Goal: Check status: Check status

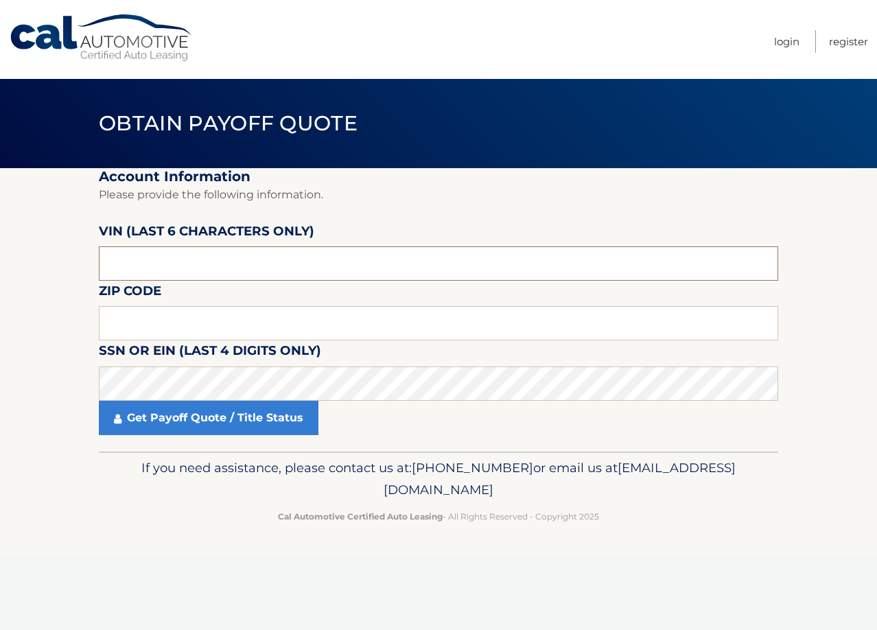
click at [272, 261] on input "text" at bounding box center [438, 263] width 679 height 34
click at [306, 267] on input "text" at bounding box center [438, 263] width 679 height 34
type input "446785"
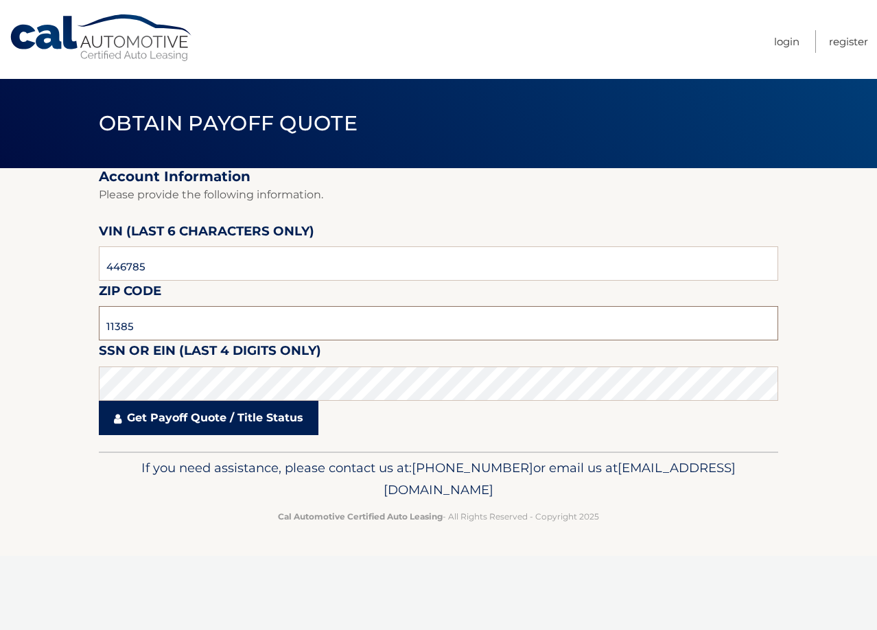
type input "11385"
click at [265, 408] on link "Get Payoff Quote / Title Status" at bounding box center [209, 418] width 220 height 34
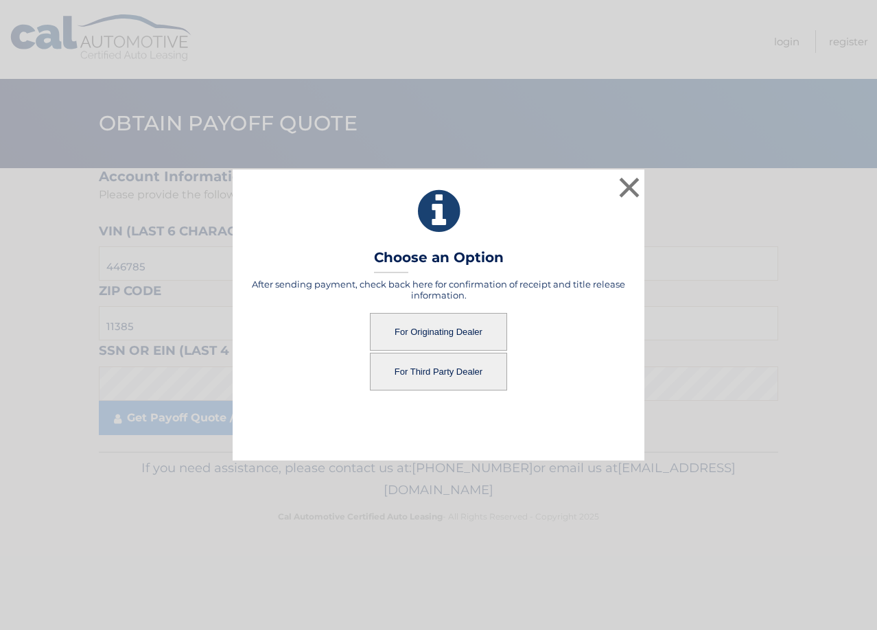
click at [432, 333] on button "For Originating Dealer" at bounding box center [438, 332] width 137 height 38
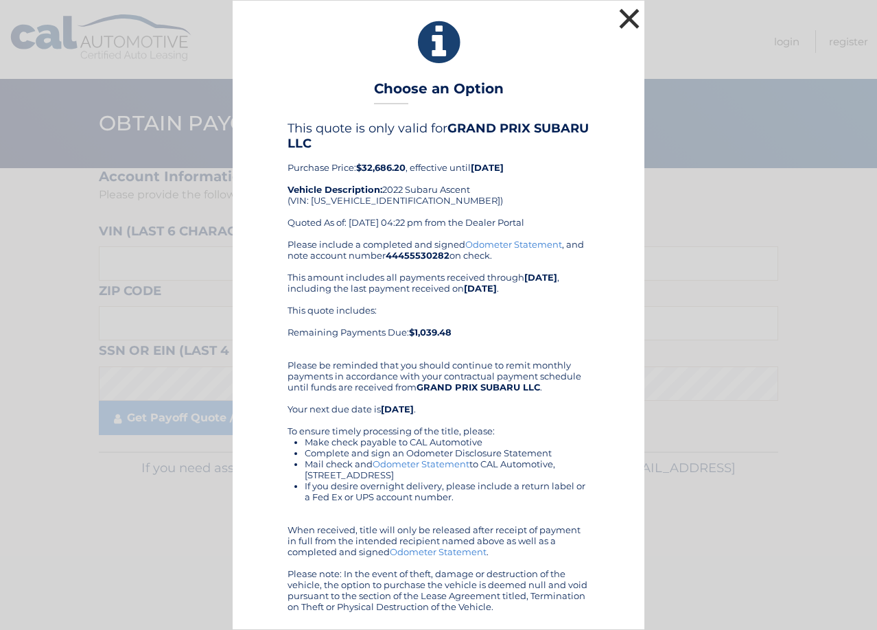
click at [621, 24] on button "×" at bounding box center [628, 18] width 27 height 27
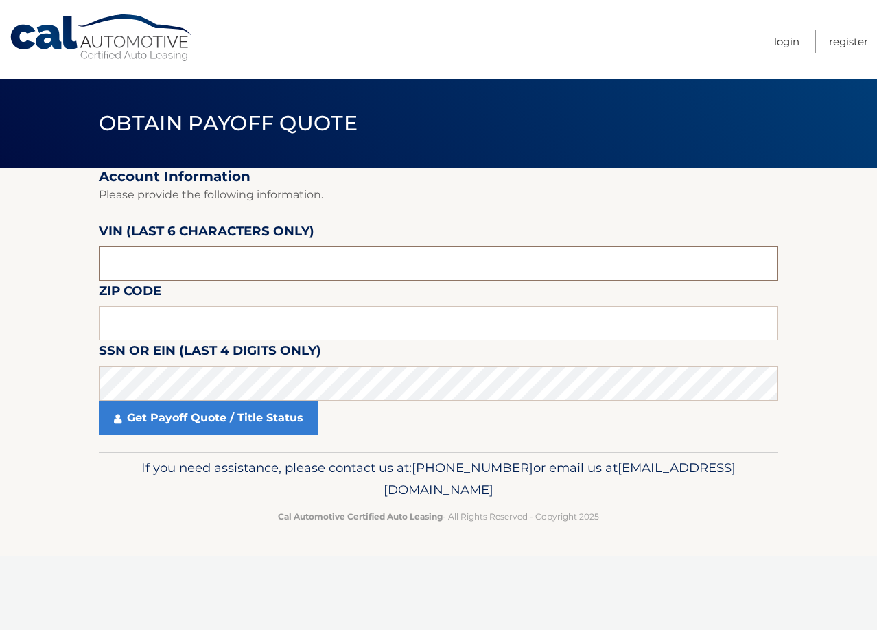
click at [287, 265] on input "text" at bounding box center [438, 263] width 679 height 34
type input "446785"
type input "11385"
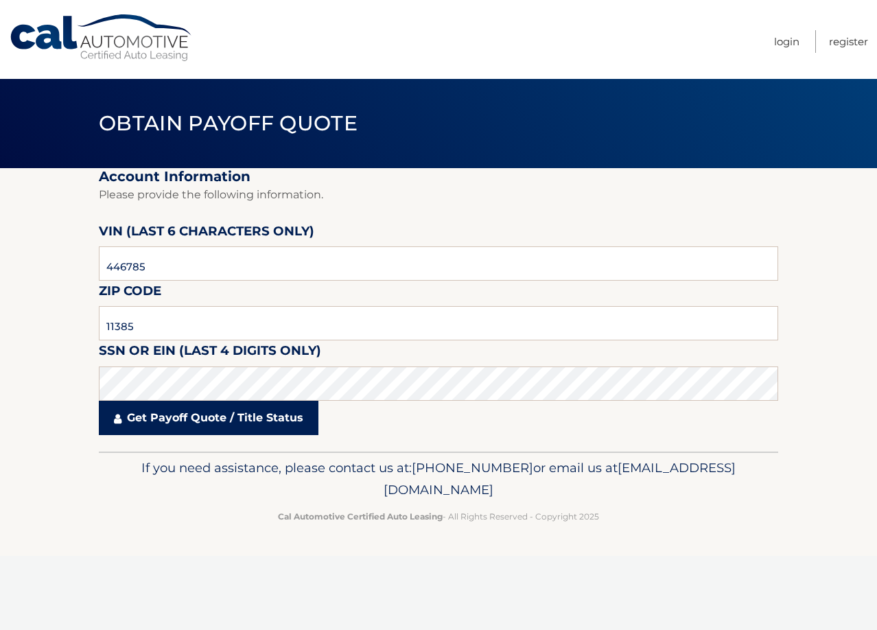
click at [217, 418] on link "Get Payoff Quote / Title Status" at bounding box center [209, 418] width 220 height 34
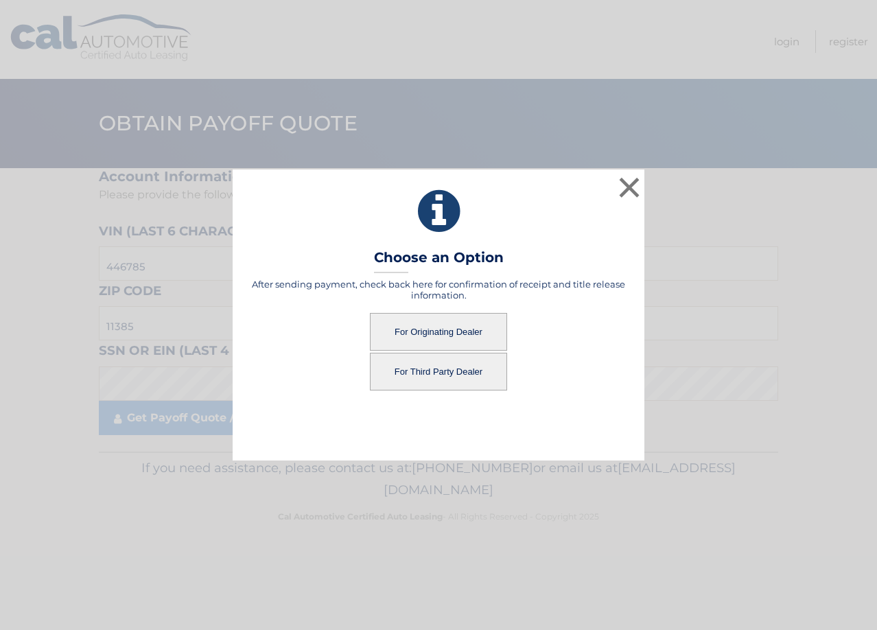
click at [431, 386] on button "For Third Party Dealer" at bounding box center [438, 372] width 137 height 38
click at [446, 376] on button "For Third Party Dealer" at bounding box center [438, 372] width 137 height 38
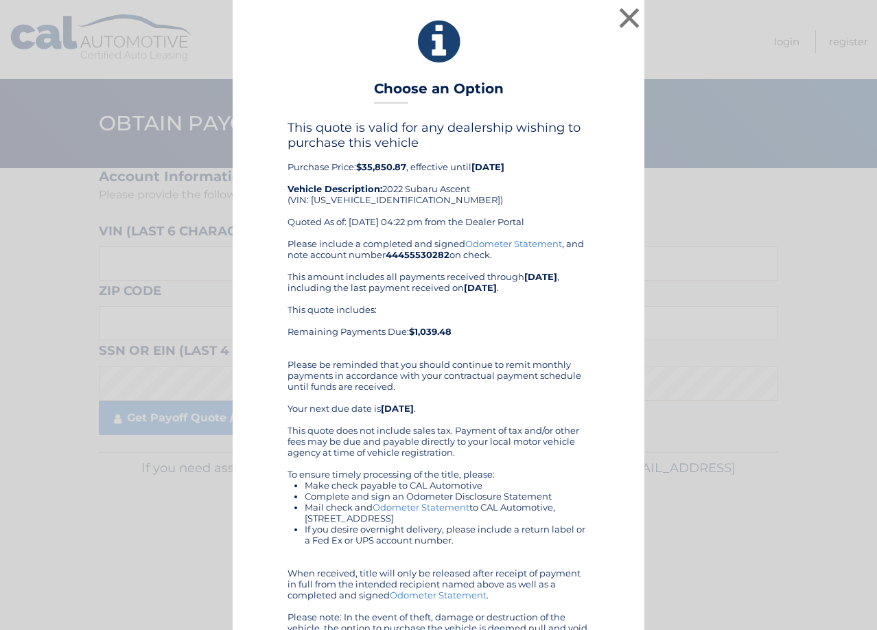
click at [361, 202] on div "This quote is valid for any dealership wishing to purchase this vehicle Purchas…" at bounding box center [438, 179] width 302 height 118
copy div "[US_VEHICLE_IDENTIFICATION_NUMBER]"
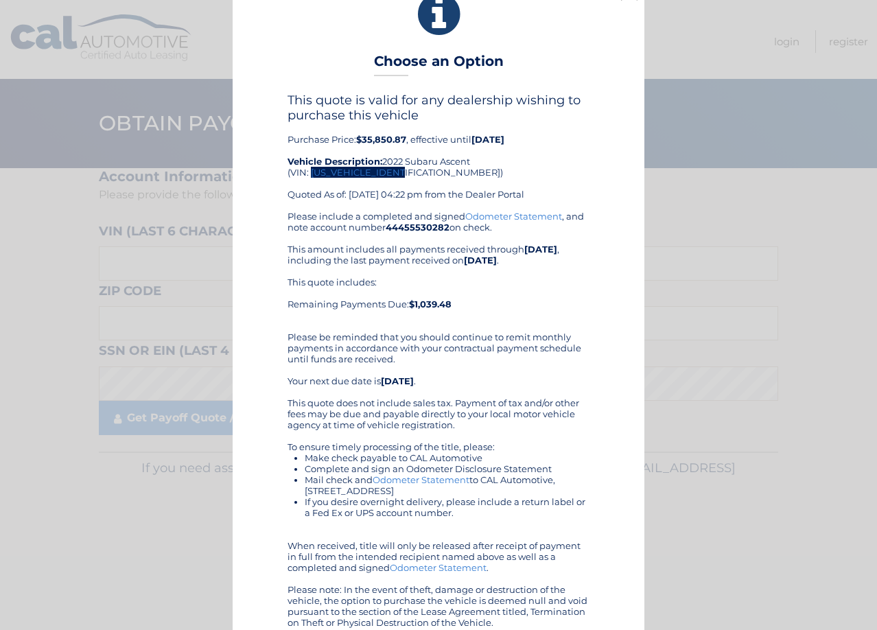
scroll to position [43, 0]
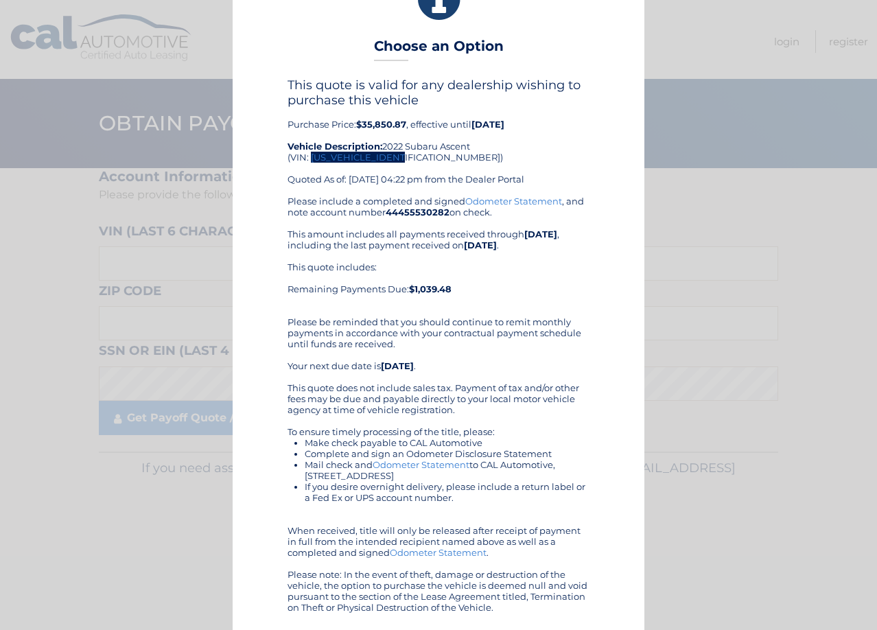
click at [397, 462] on link "Odometer Statement" at bounding box center [421, 464] width 97 height 11
click at [663, 134] on div "× Choose an Option This quote is valid for any dealership wishing to purchase t…" at bounding box center [438, 293] width 866 height 672
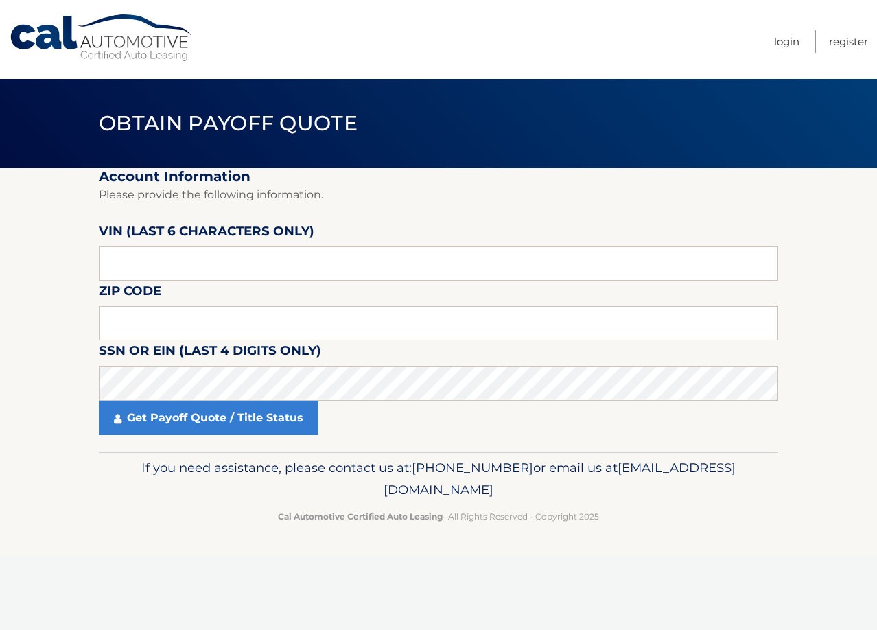
click at [143, 49] on link "Cal Automotive" at bounding box center [101, 38] width 185 height 49
